Goal: Task Accomplishment & Management: Manage account settings

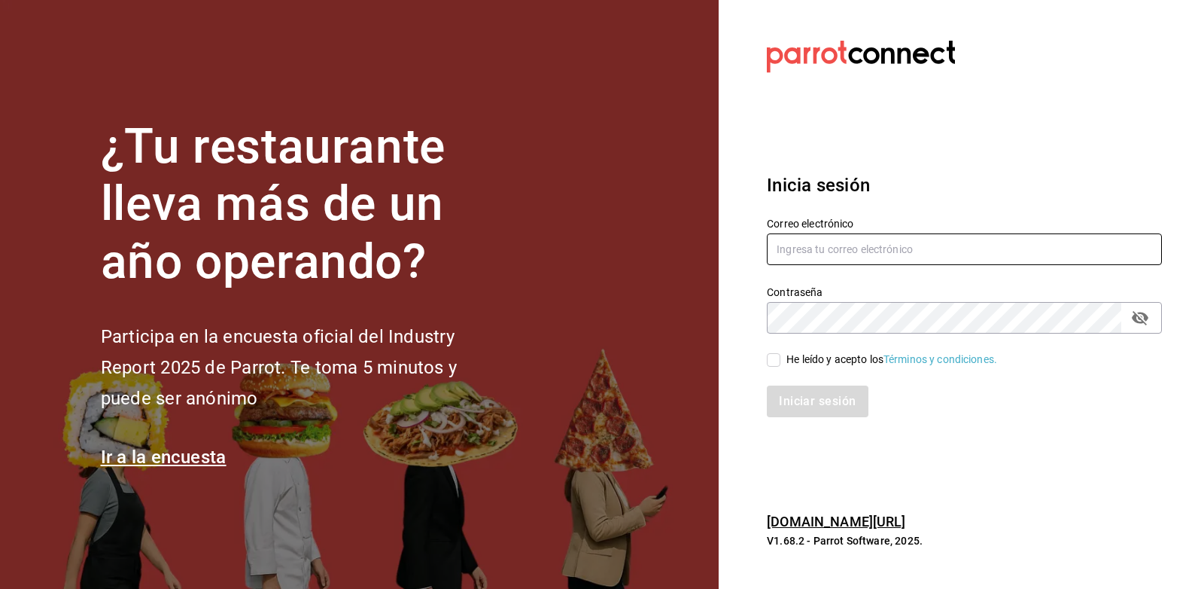
click at [844, 241] on input "text" at bounding box center [964, 249] width 395 height 32
type input "[EMAIL_ADDRESS][DOMAIN_NAME]"
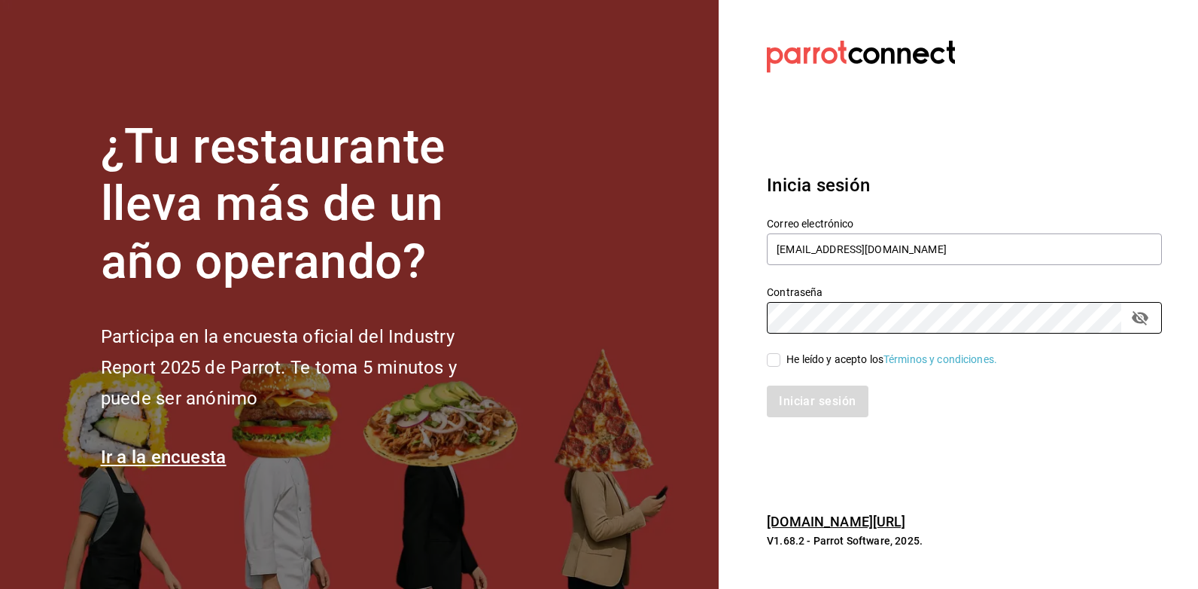
click at [846, 366] on div "He leído y acepto los Términos y condiciones." at bounding box center [891, 359] width 211 height 16
click at [780, 366] on input "He leído y acepto los Términos y condiciones." at bounding box center [774, 360] width 14 height 14
checkbox input "true"
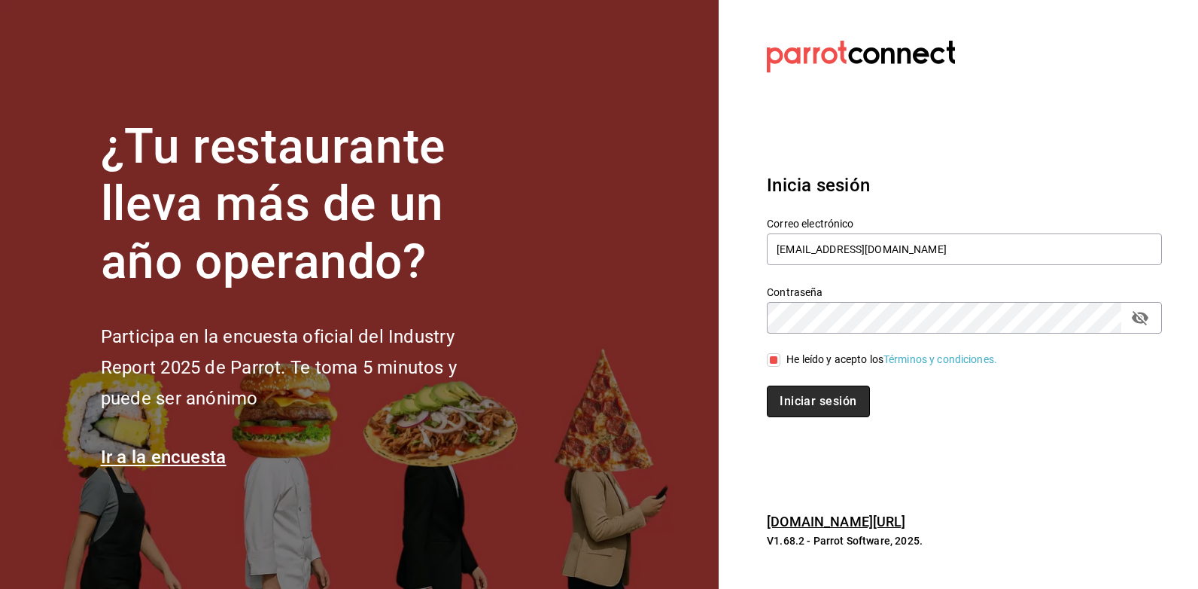
click at [785, 415] on button "Iniciar sesión" at bounding box center [818, 401] width 102 height 32
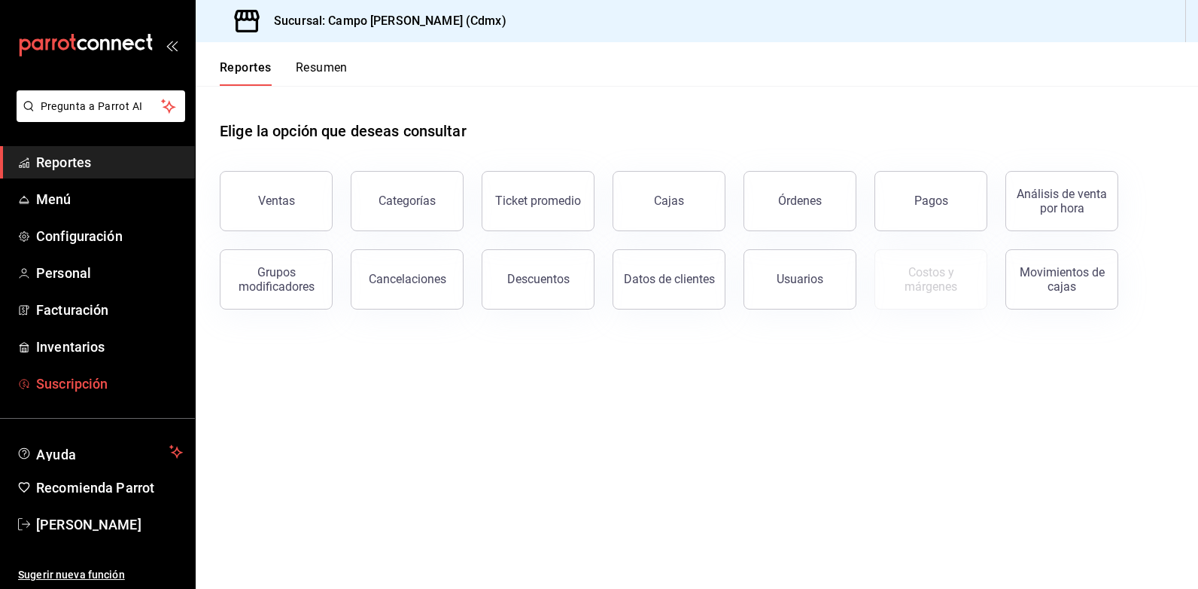
click at [85, 385] on span "Suscripción" at bounding box center [109, 383] width 147 height 20
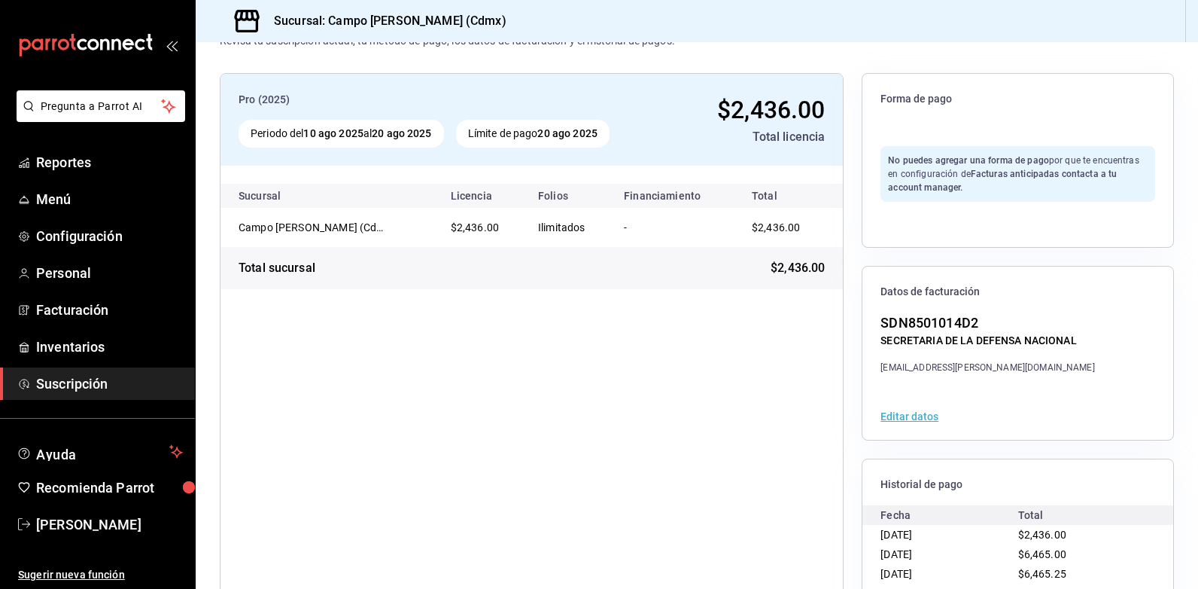
scroll to position [124, 0]
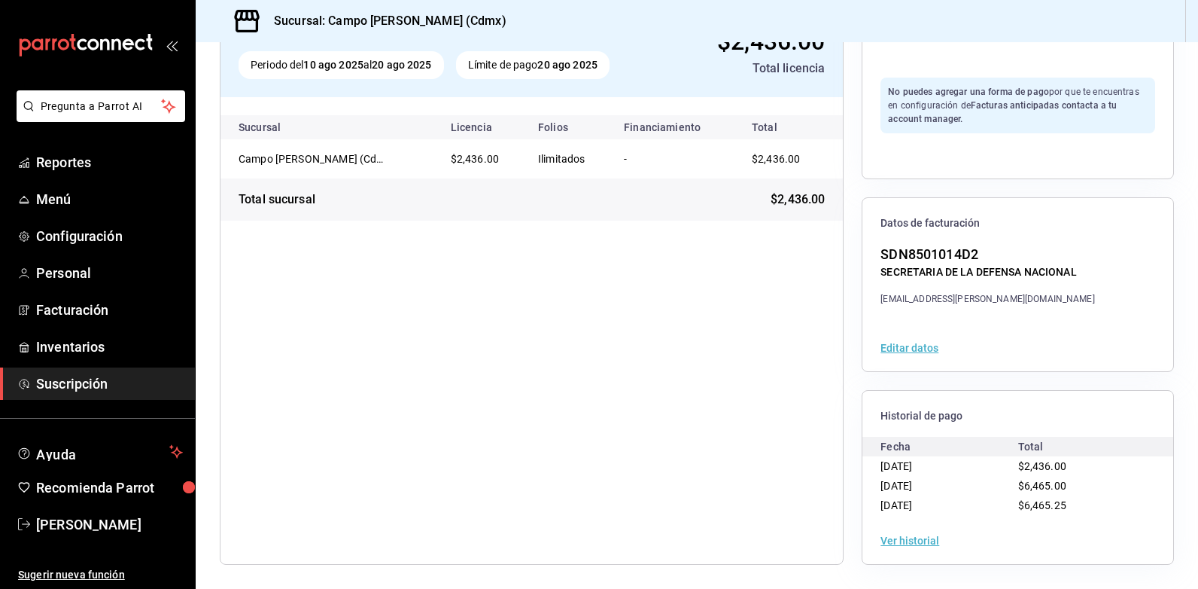
drag, startPoint x: 918, startPoint y: 546, endPoint x: 931, endPoint y: 546, distance: 12.8
click at [918, 546] on div "Ver historial" at bounding box center [1017, 540] width 311 height 47
click at [887, 536] on button "Ver historial" at bounding box center [910, 540] width 59 height 11
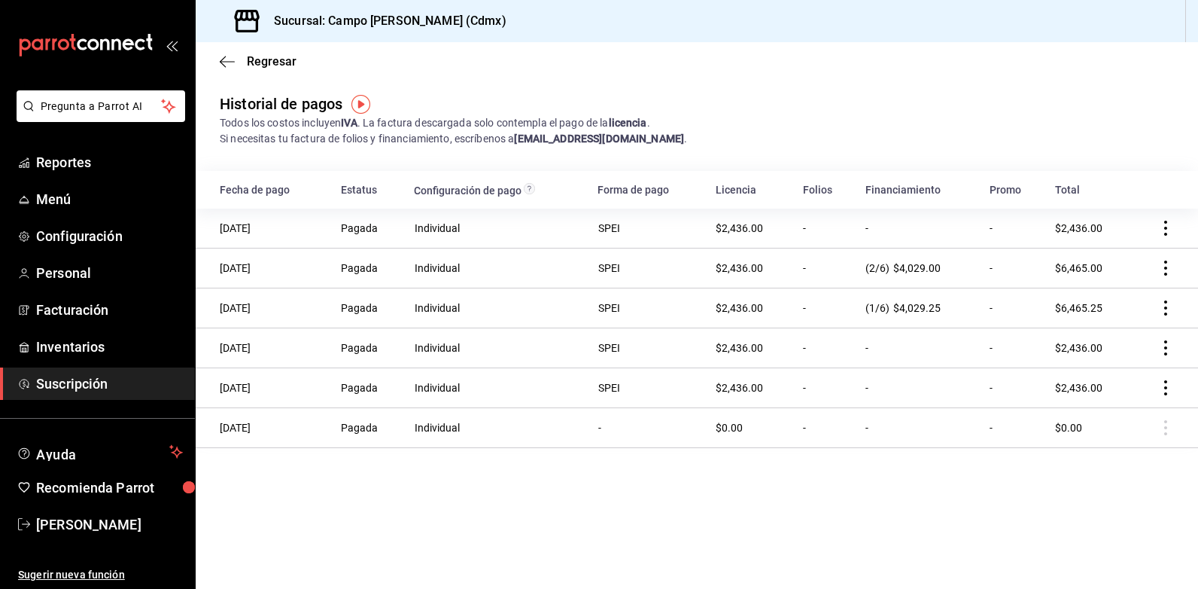
click at [378, 529] on main "Regresar Historial de pagos Todos los costos incluyen IVA . La factura descarga…" at bounding box center [697, 315] width 1002 height 546
click at [83, 241] on span "Configuración" at bounding box center [109, 236] width 147 height 20
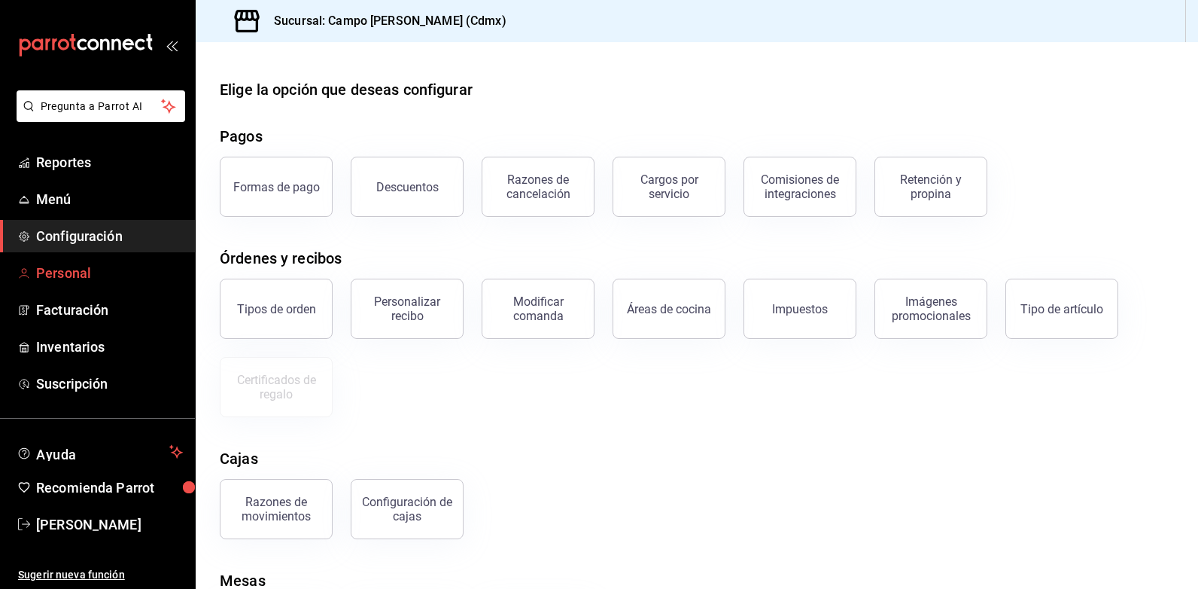
click at [88, 281] on span "Personal" at bounding box center [109, 273] width 147 height 20
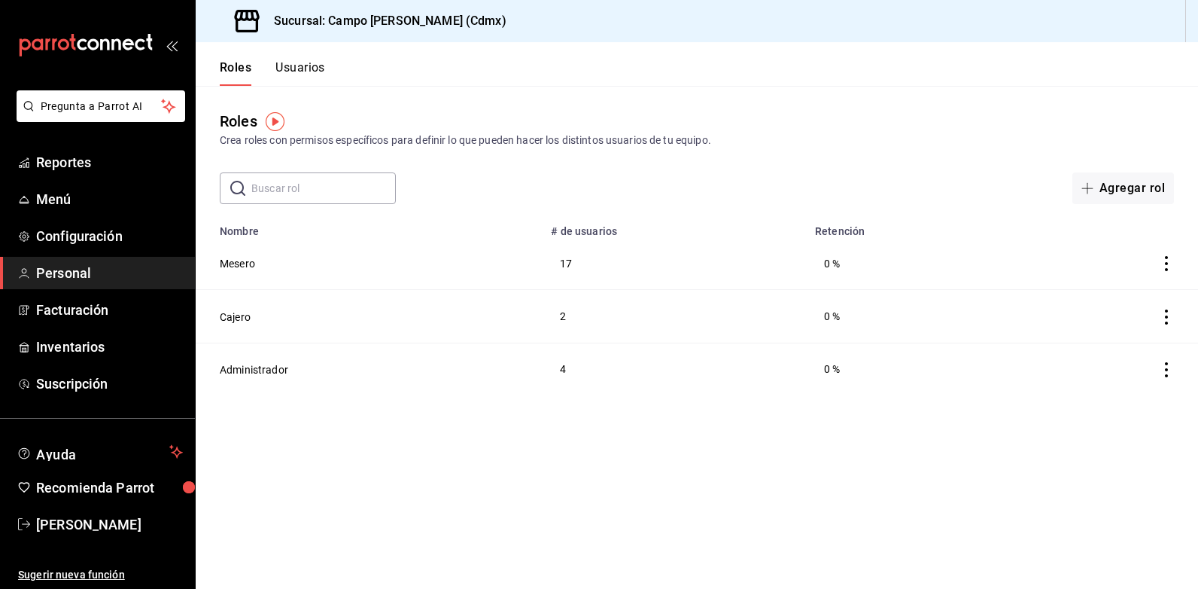
click at [297, 71] on button "Usuarios" at bounding box center [300, 73] width 50 height 26
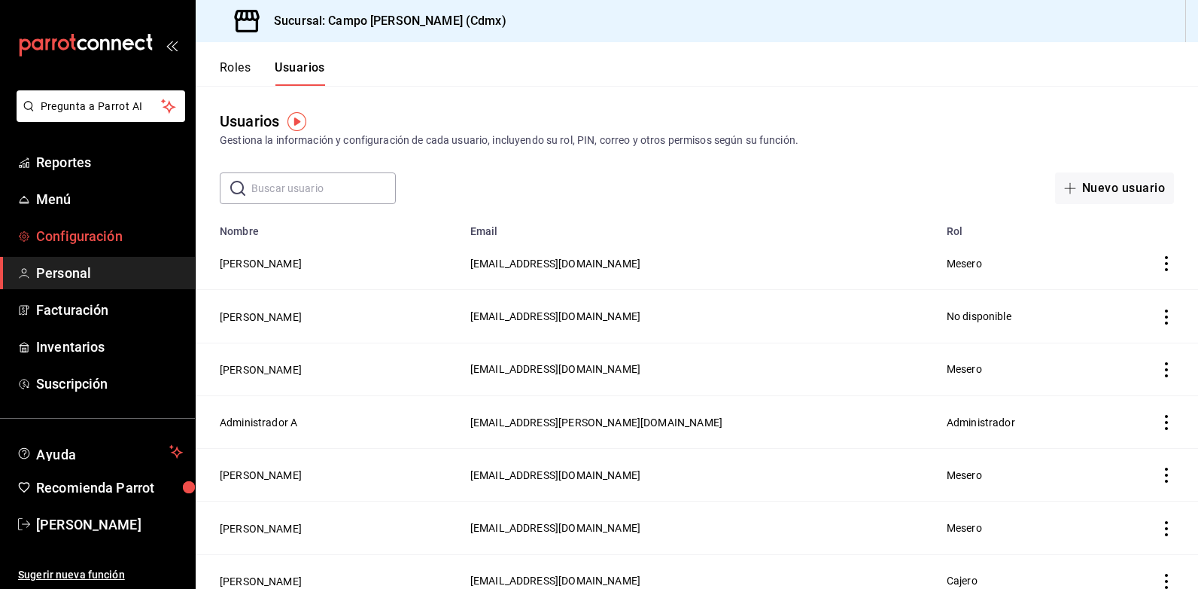
click at [93, 237] on span "Configuración" at bounding box center [109, 236] width 147 height 20
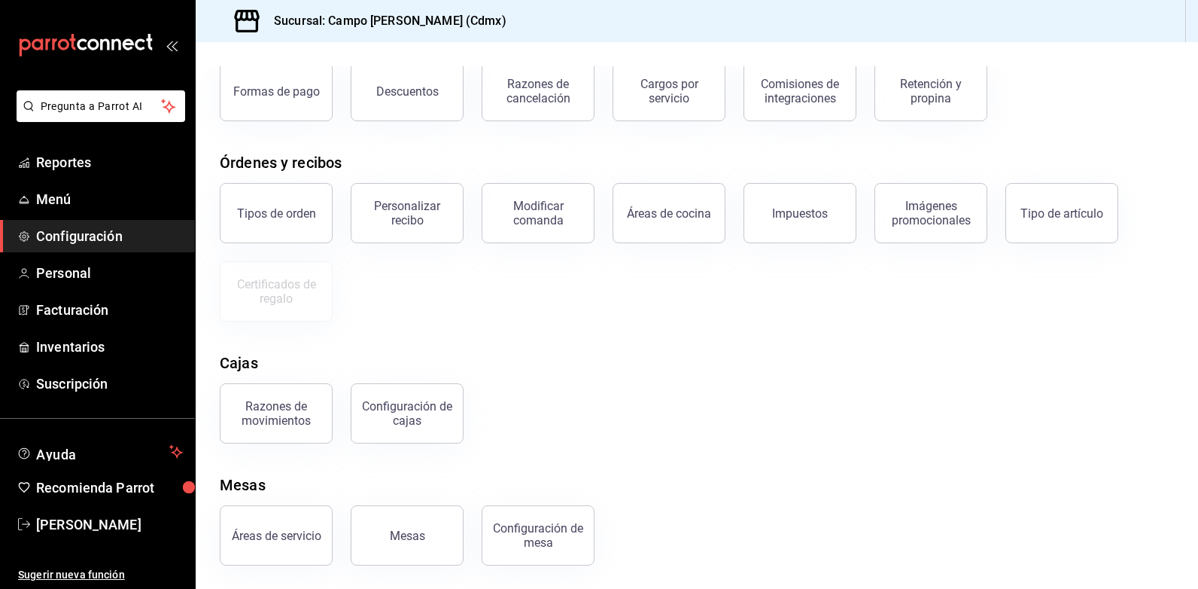
scroll to position [96, 0]
click at [433, 427] on button "Configuración de cajas" at bounding box center [407, 412] width 113 height 60
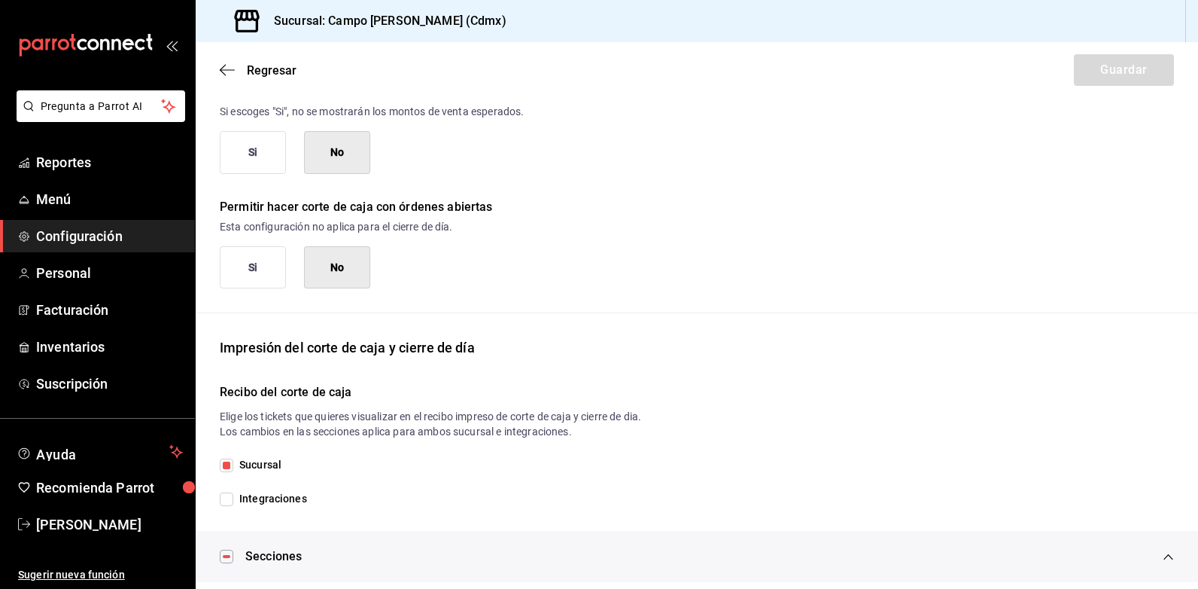
scroll to position [71, 0]
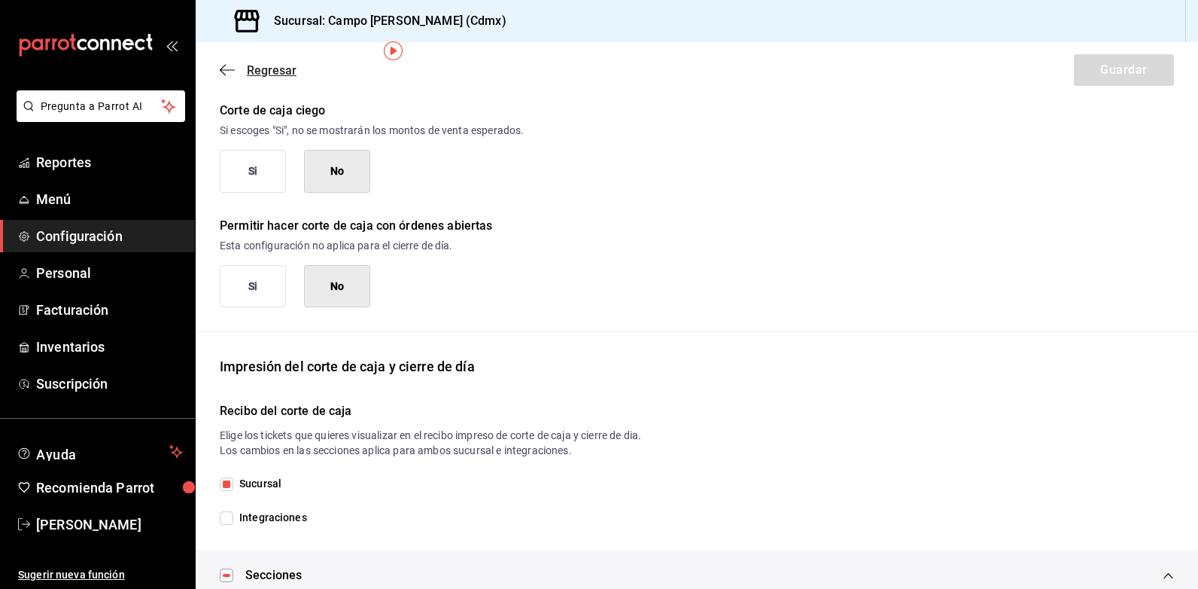
click at [227, 75] on icon "button" at bounding box center [227, 70] width 15 height 14
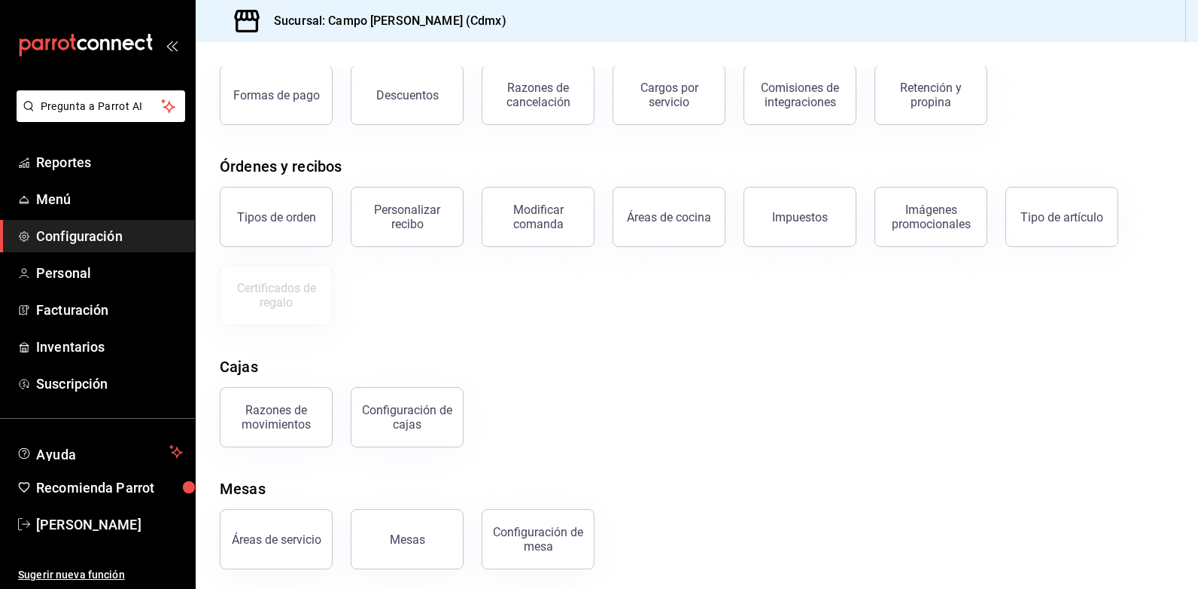
scroll to position [96, 0]
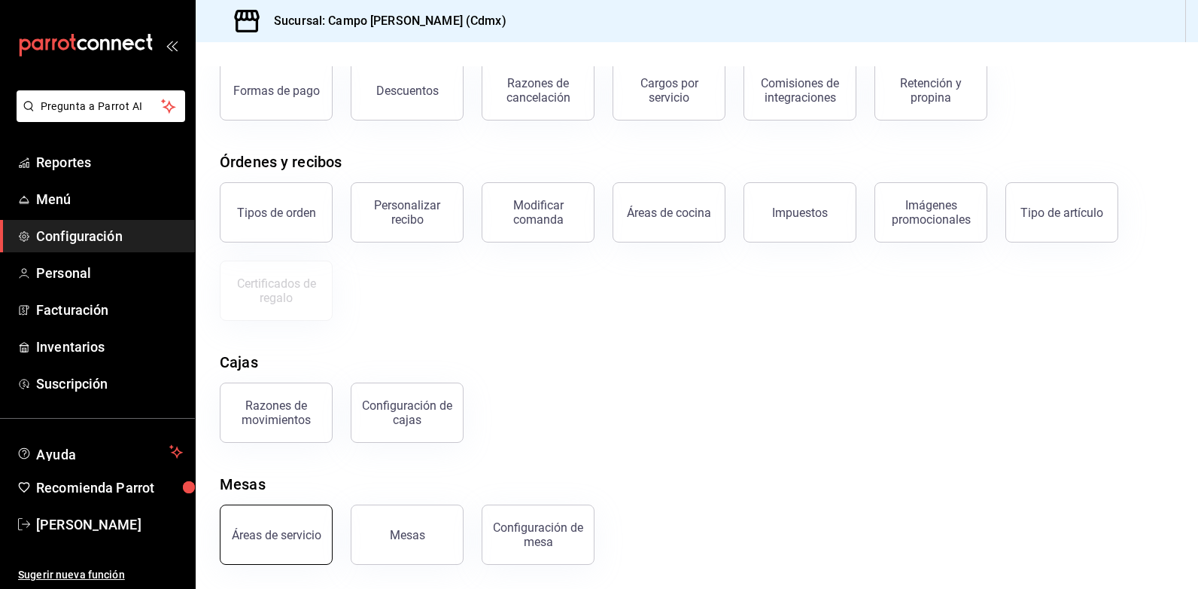
click at [294, 548] on button "Áreas de servicio" at bounding box center [276, 534] width 113 height 60
